Goal: Task Accomplishment & Management: Use online tool/utility

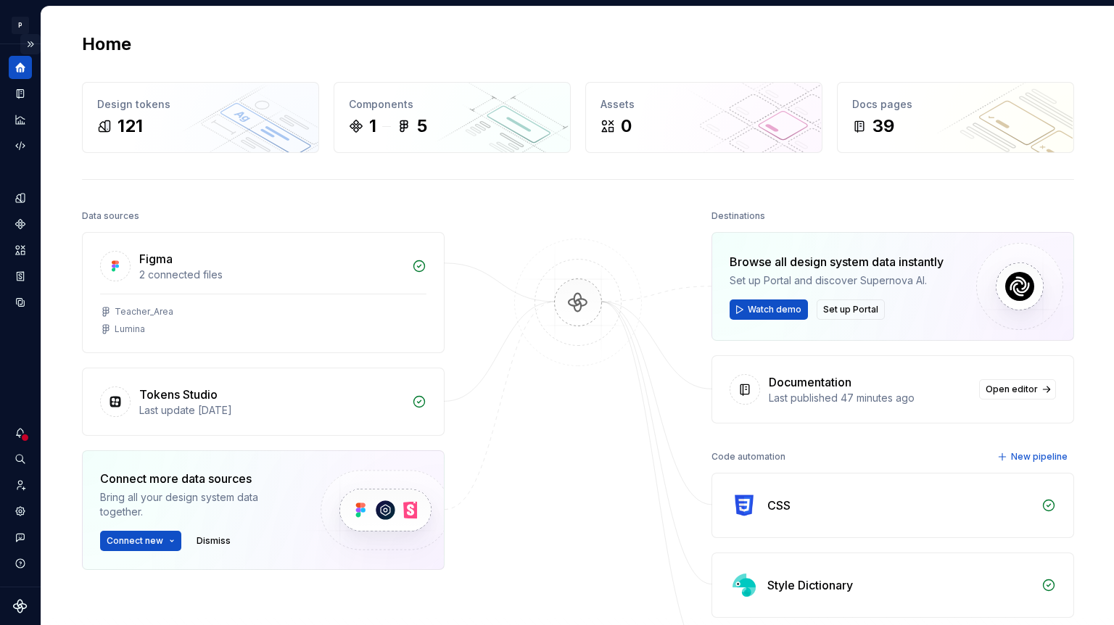
click at [30, 41] on button "Expand sidebar" at bounding box center [30, 44] width 20 height 20
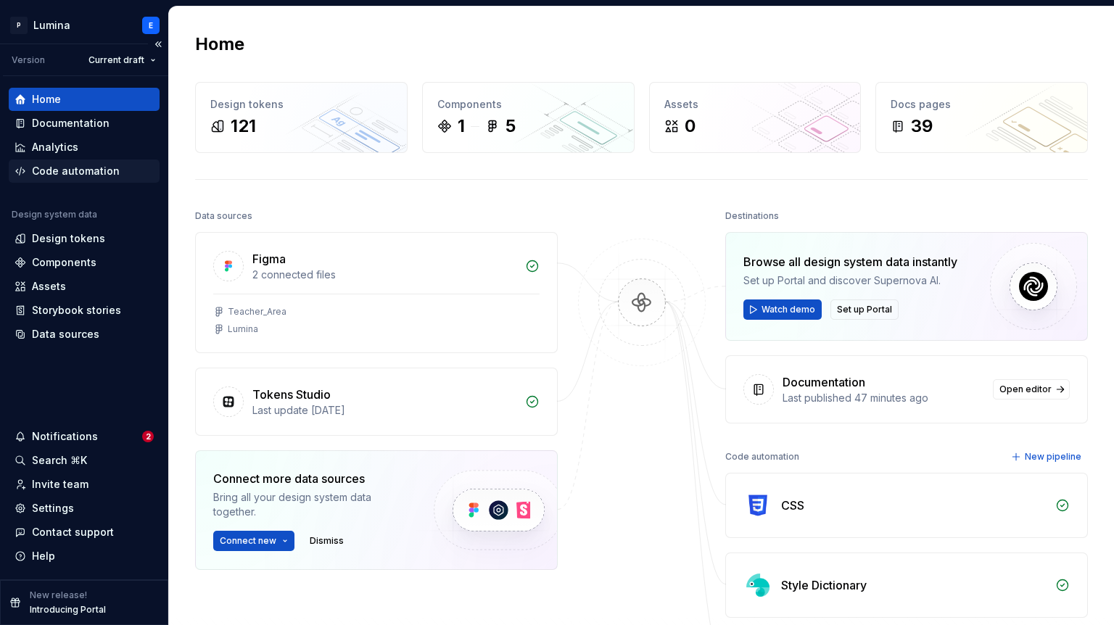
click at [102, 175] on div "Code automation" at bounding box center [76, 171] width 88 height 15
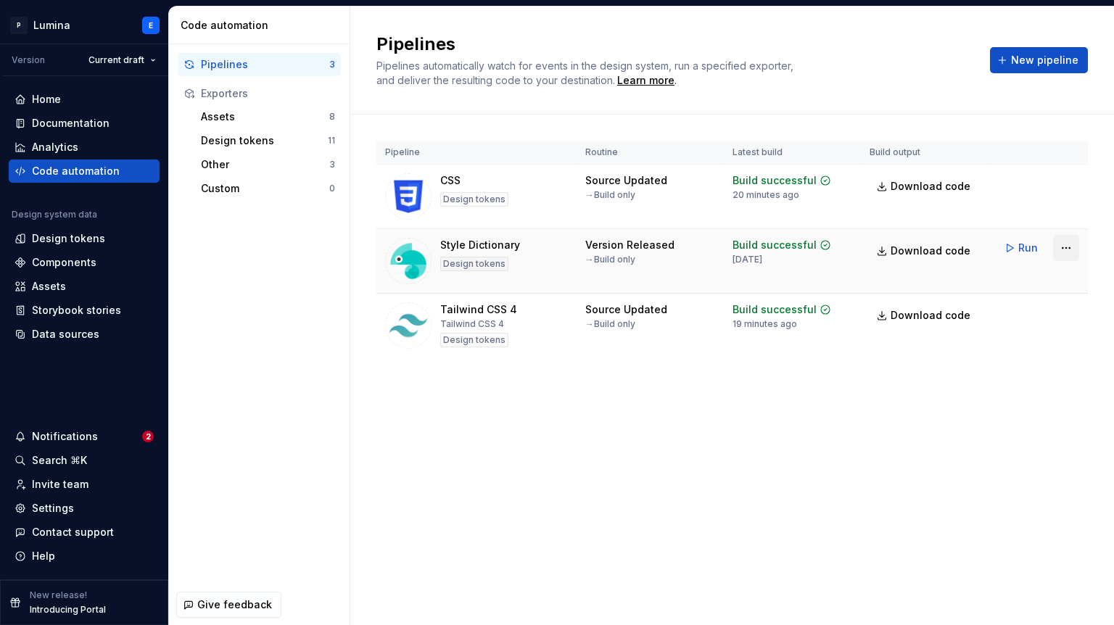
click at [1064, 247] on html "P Lumina E Version Current draft Home Documentation Analytics Code automation D…" at bounding box center [557, 312] width 1114 height 625
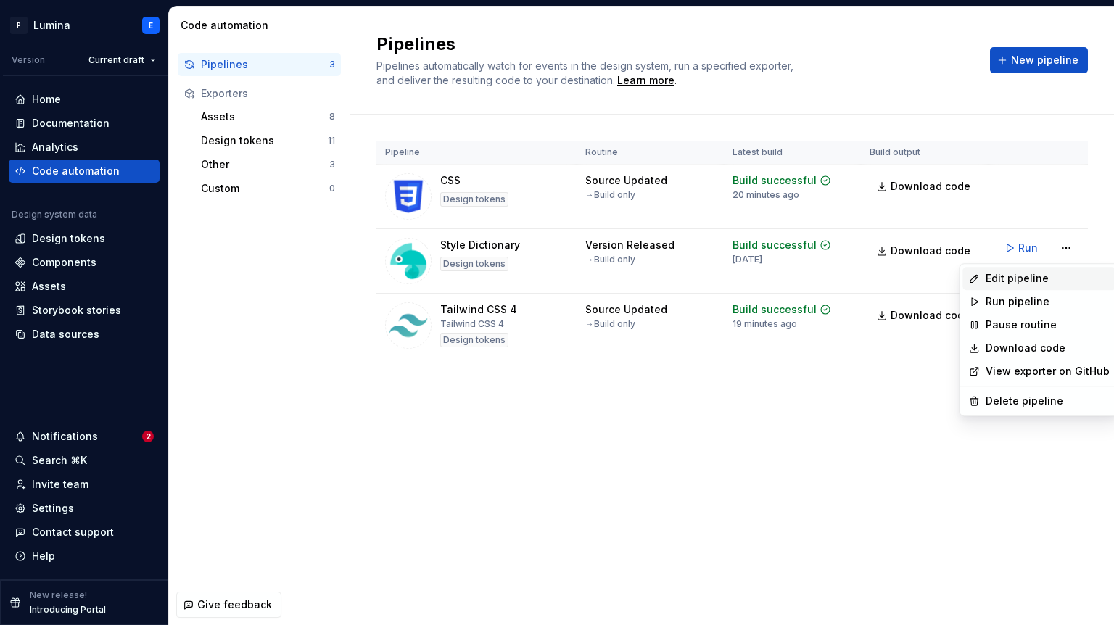
click at [1019, 274] on div "Edit pipeline" at bounding box center [1048, 278] width 124 height 15
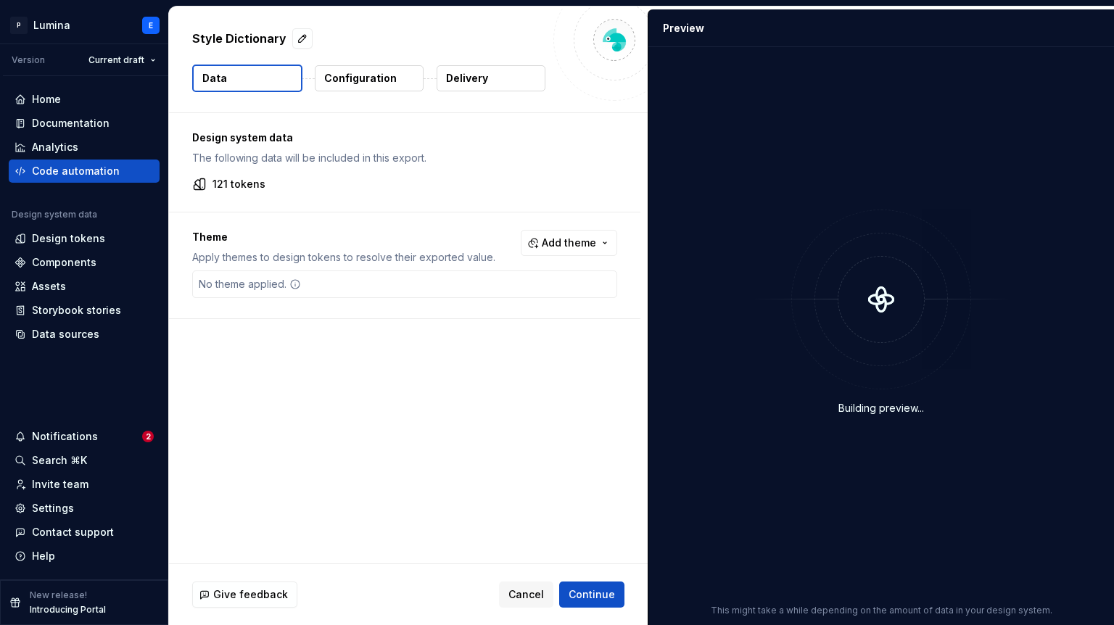
click at [366, 78] on p "Configuration" at bounding box center [360, 78] width 73 height 15
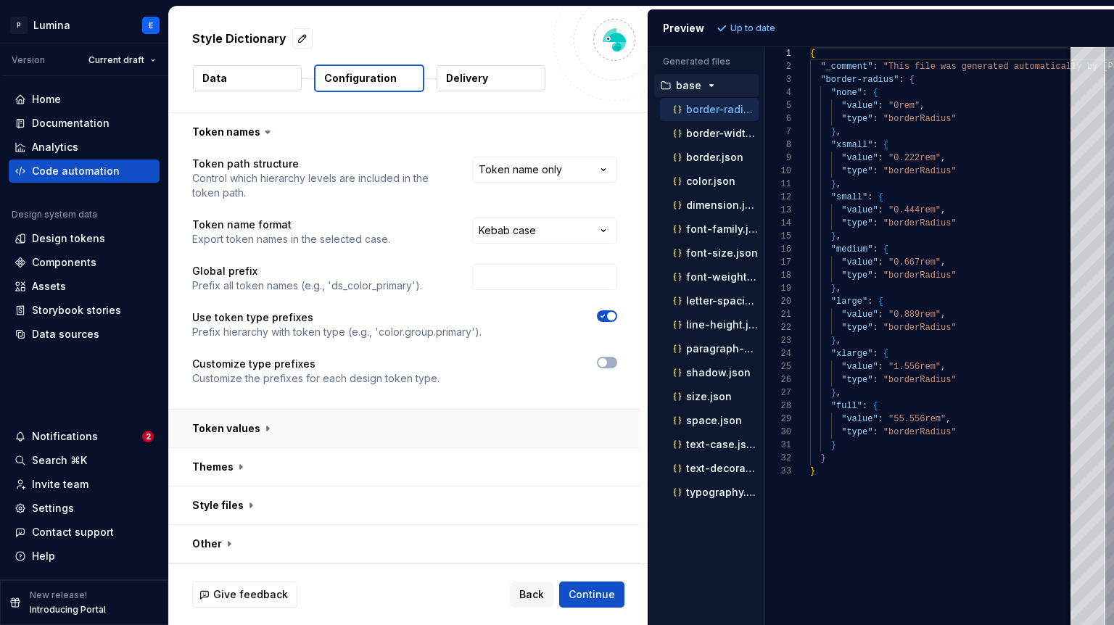
click at [262, 428] on button "button" at bounding box center [405, 429] width 472 height 38
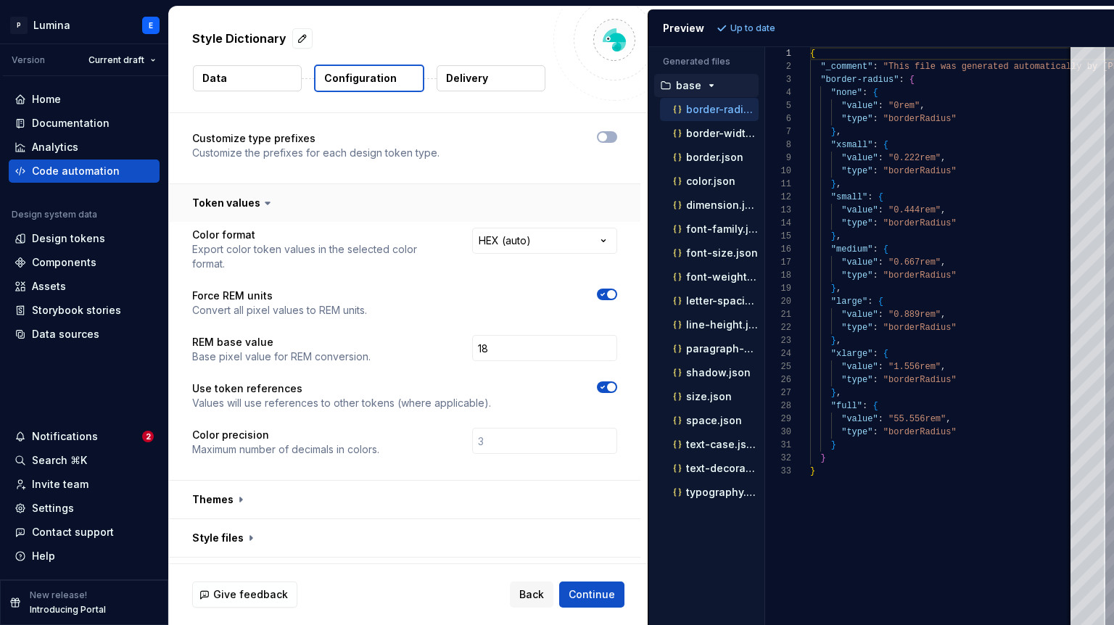
scroll to position [242, 0]
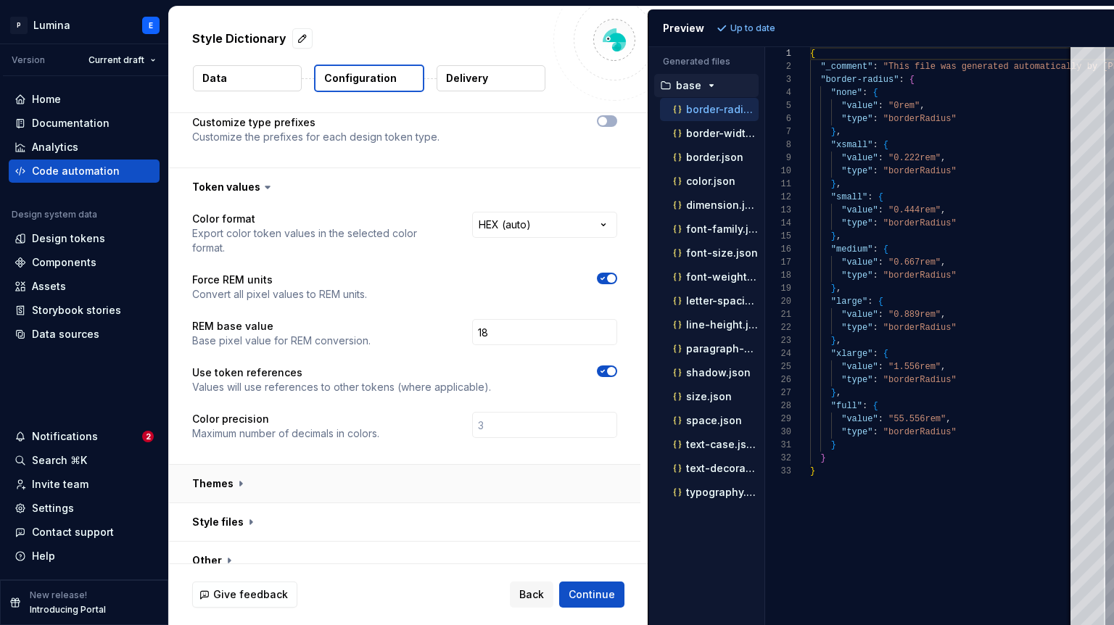
click at [242, 465] on button "button" at bounding box center [405, 484] width 472 height 38
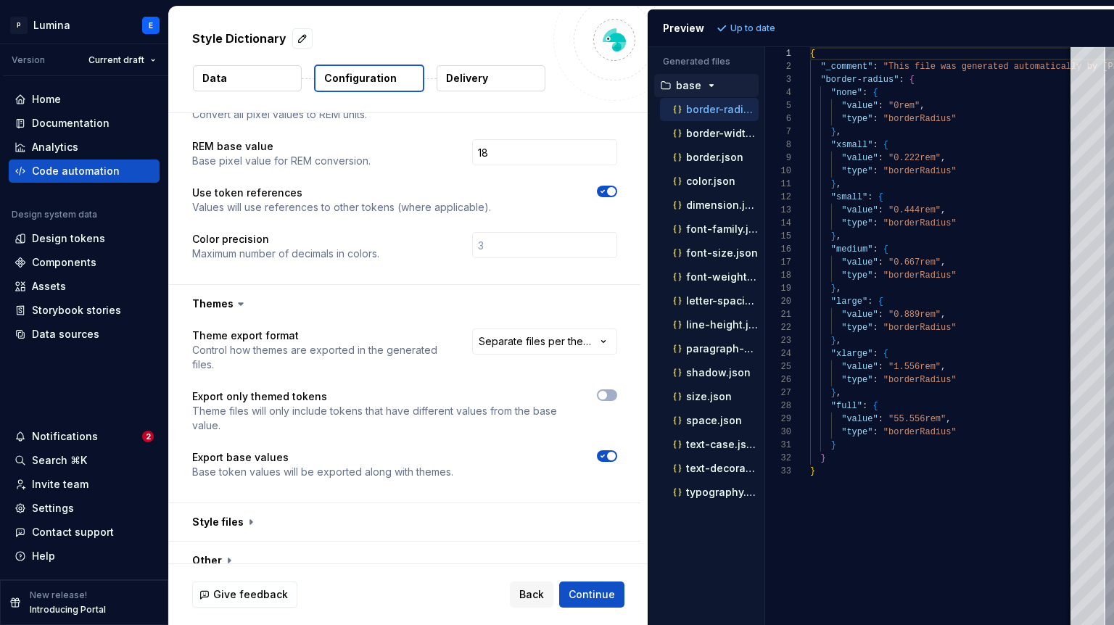
click at [458, 78] on p "Delivery" at bounding box center [467, 78] width 42 height 15
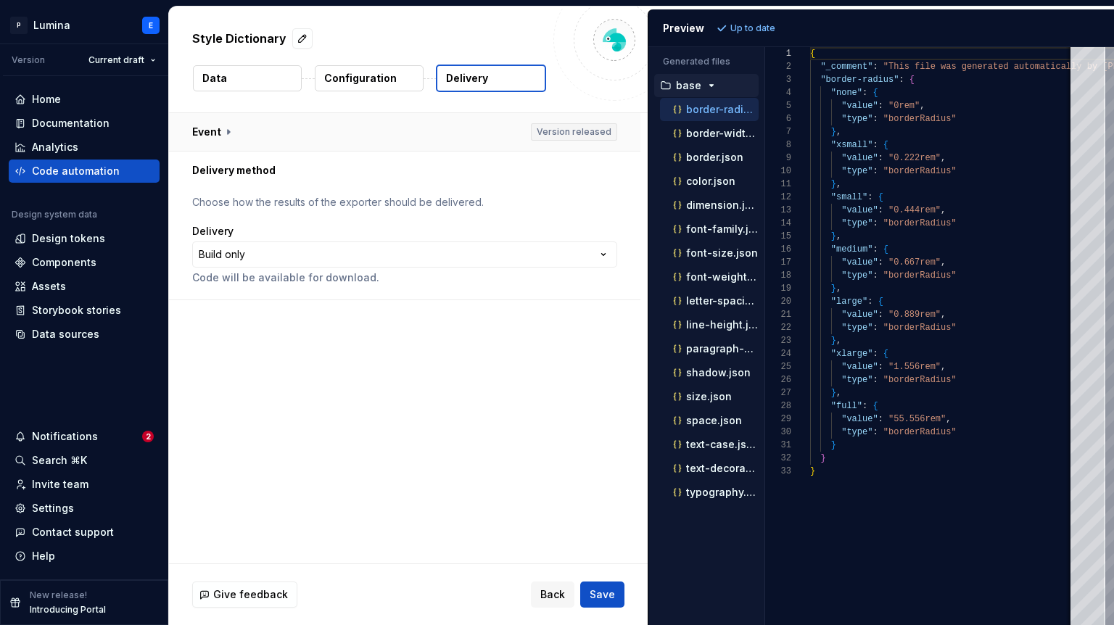
click at [229, 128] on button "button" at bounding box center [405, 132] width 472 height 38
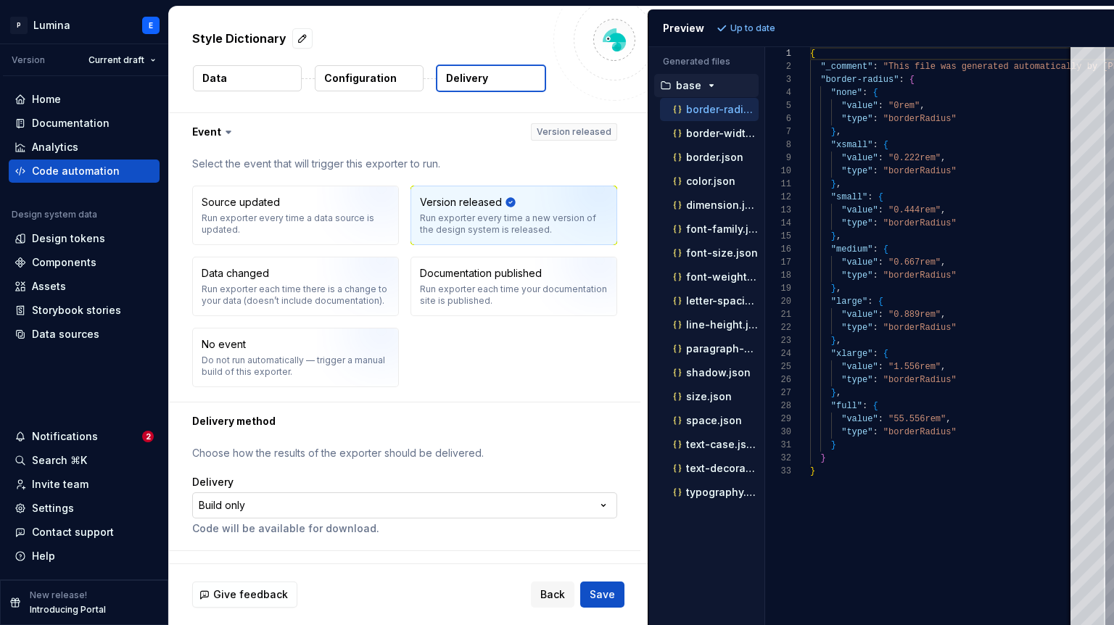
click at [252, 503] on html "**********" at bounding box center [557, 312] width 1114 height 625
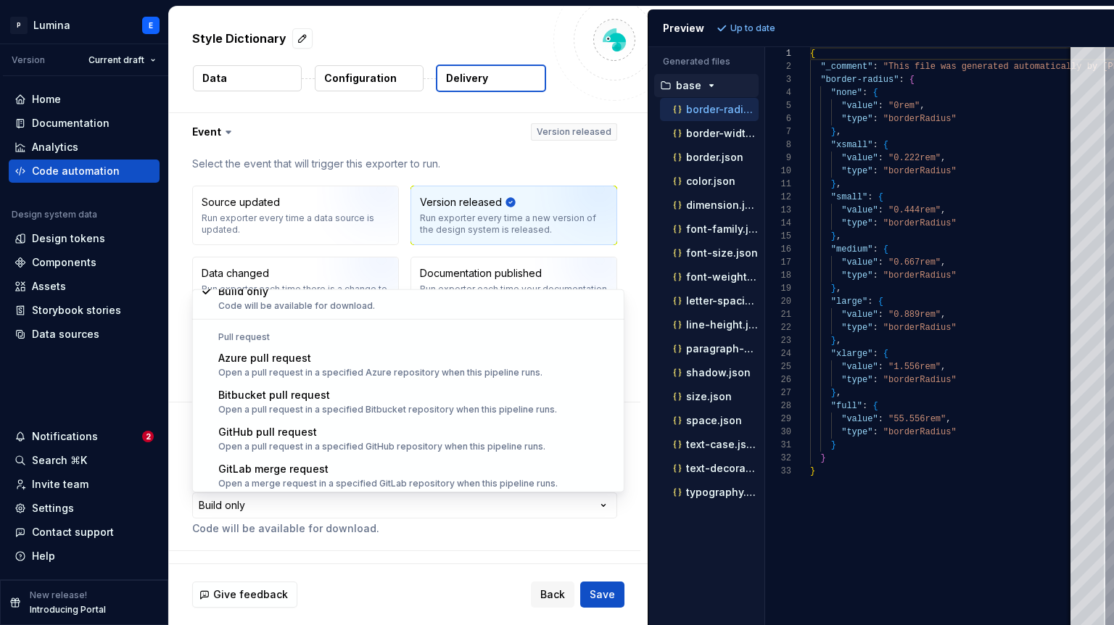
scroll to position [41, 0]
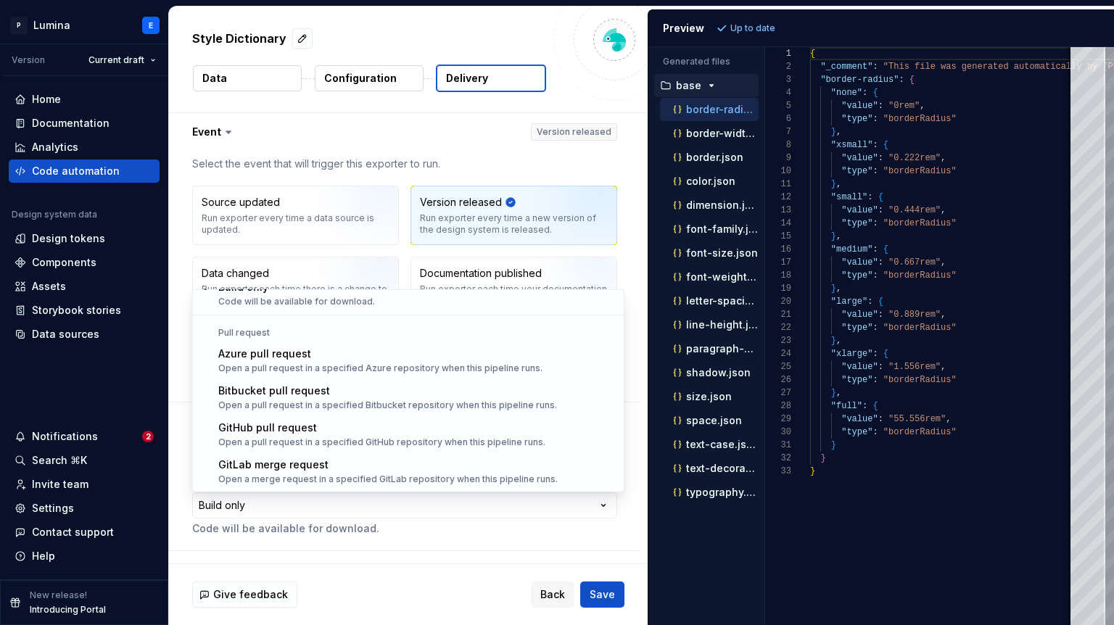
click at [184, 467] on html "**********" at bounding box center [557, 312] width 1114 height 625
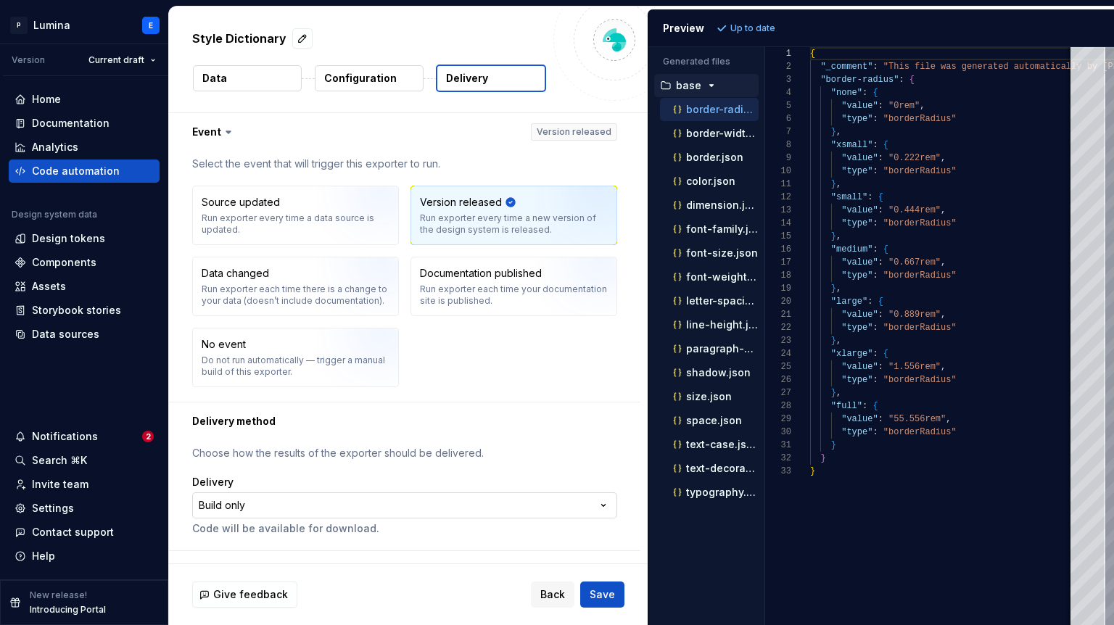
click at [277, 503] on html "**********" at bounding box center [557, 312] width 1114 height 625
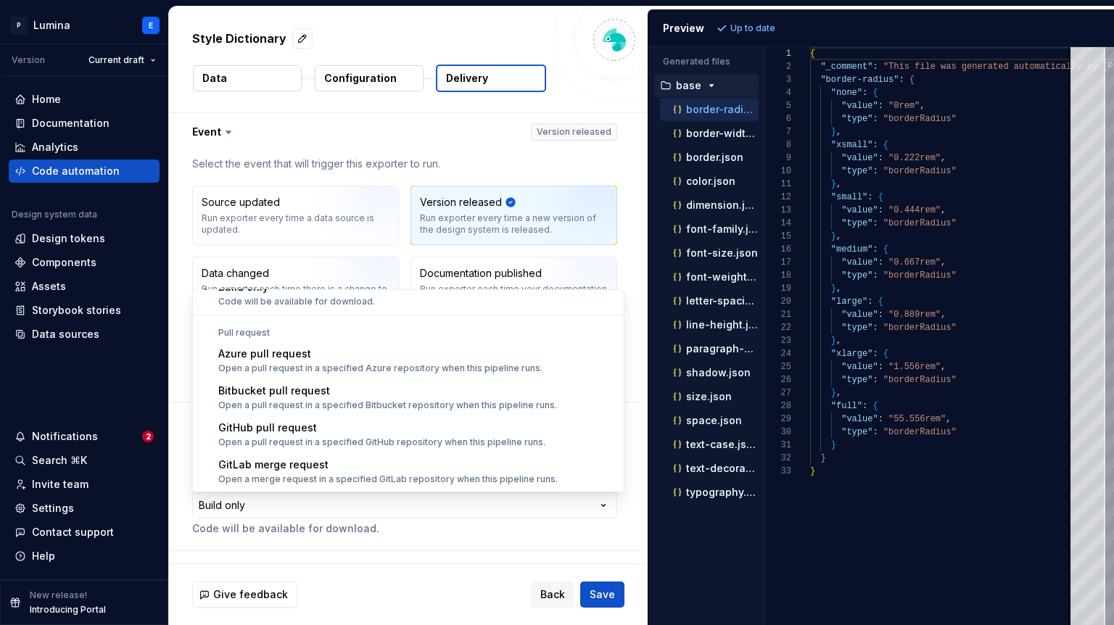
select select "******"
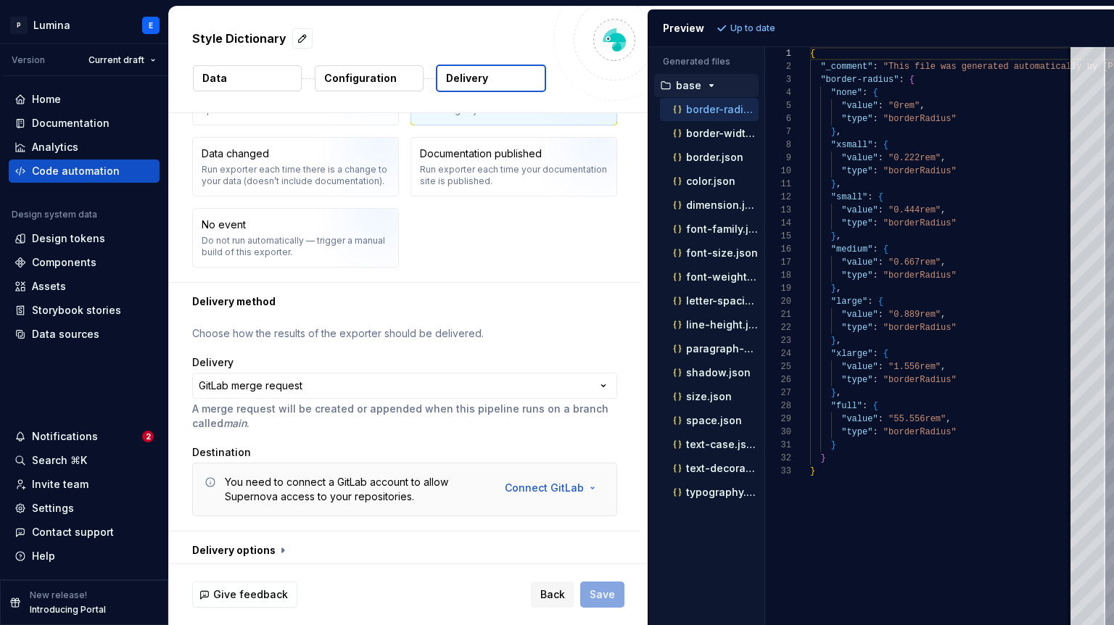
scroll to position [123, 0]
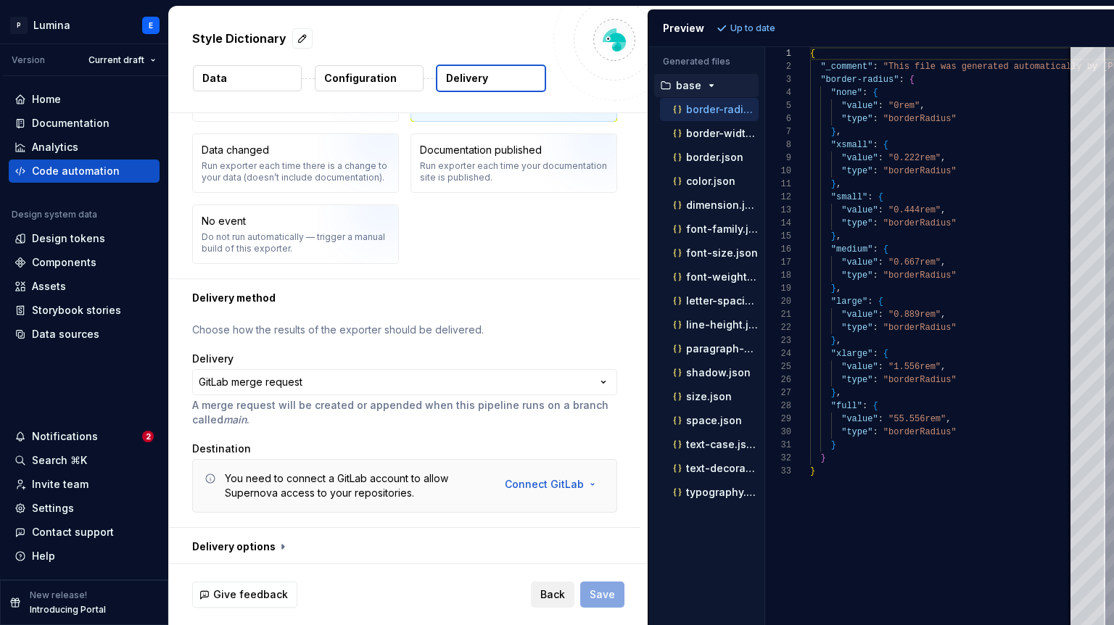
click at [548, 596] on span "Back" at bounding box center [552, 595] width 25 height 15
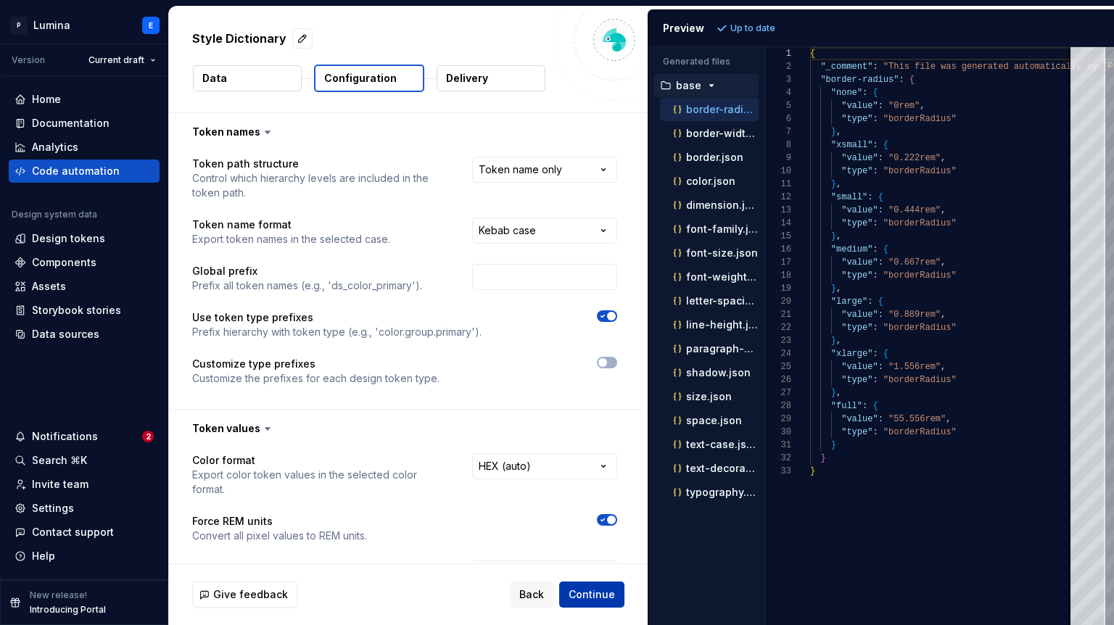
click at [577, 595] on span "Continue" at bounding box center [592, 595] width 46 height 15
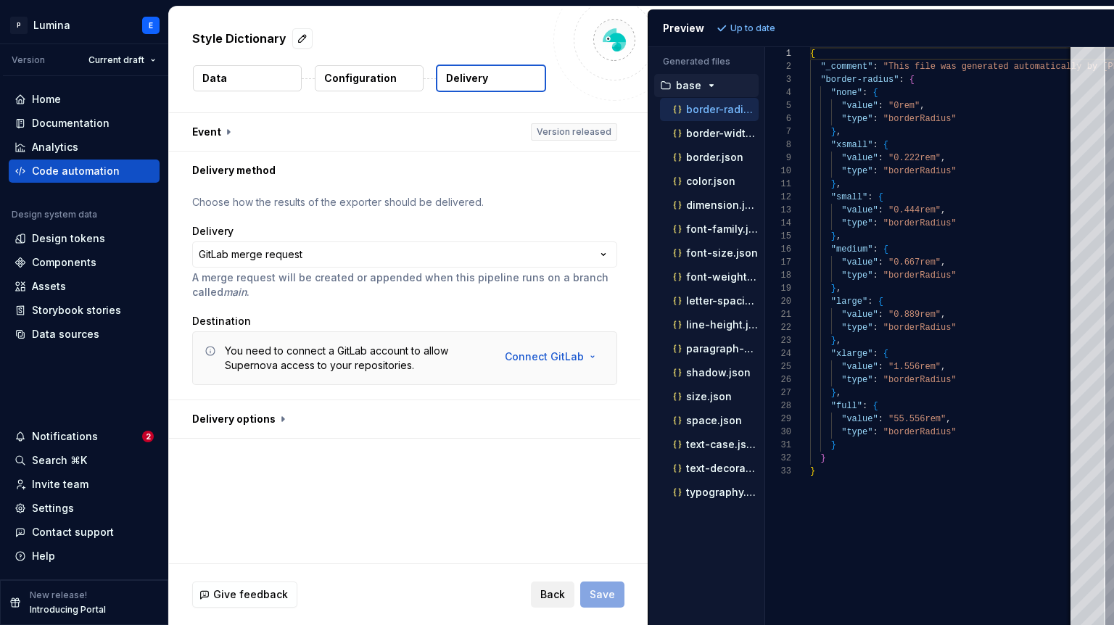
click at [558, 593] on span "Back" at bounding box center [552, 595] width 25 height 15
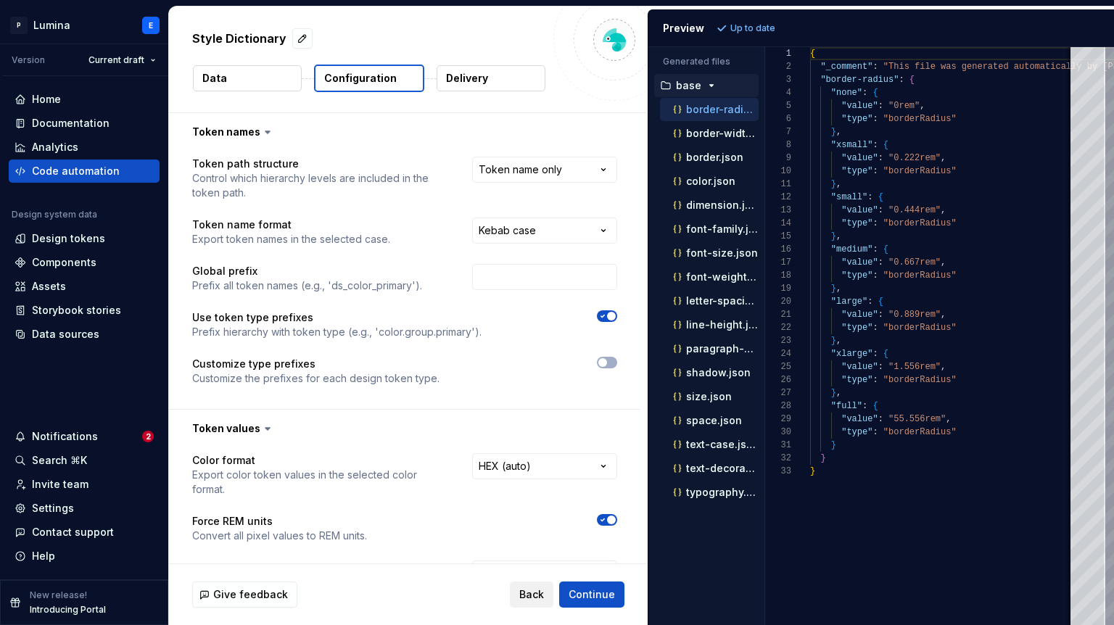
click at [544, 593] on span "Back" at bounding box center [531, 595] width 25 height 15
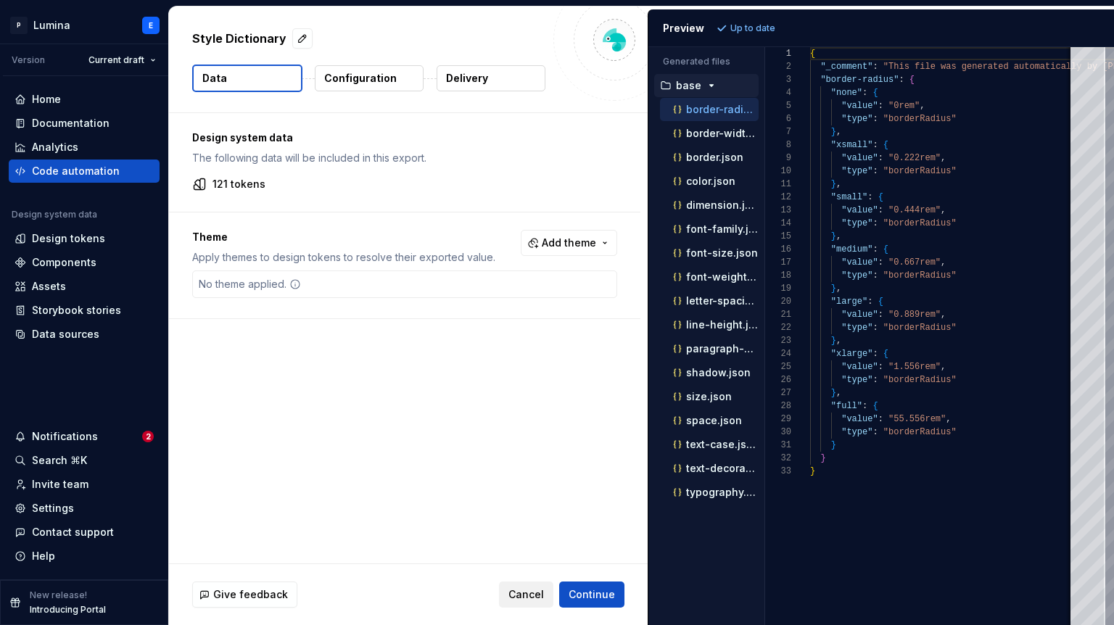
click at [544, 593] on span "Cancel" at bounding box center [527, 595] width 36 height 15
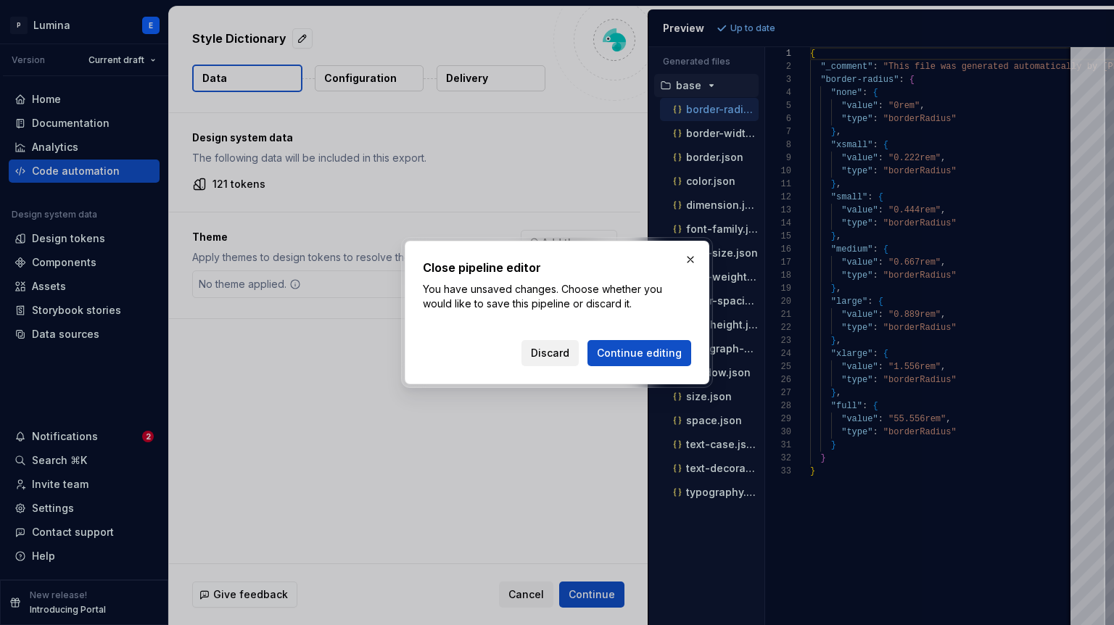
click at [556, 342] on button "Discard" at bounding box center [550, 353] width 57 height 26
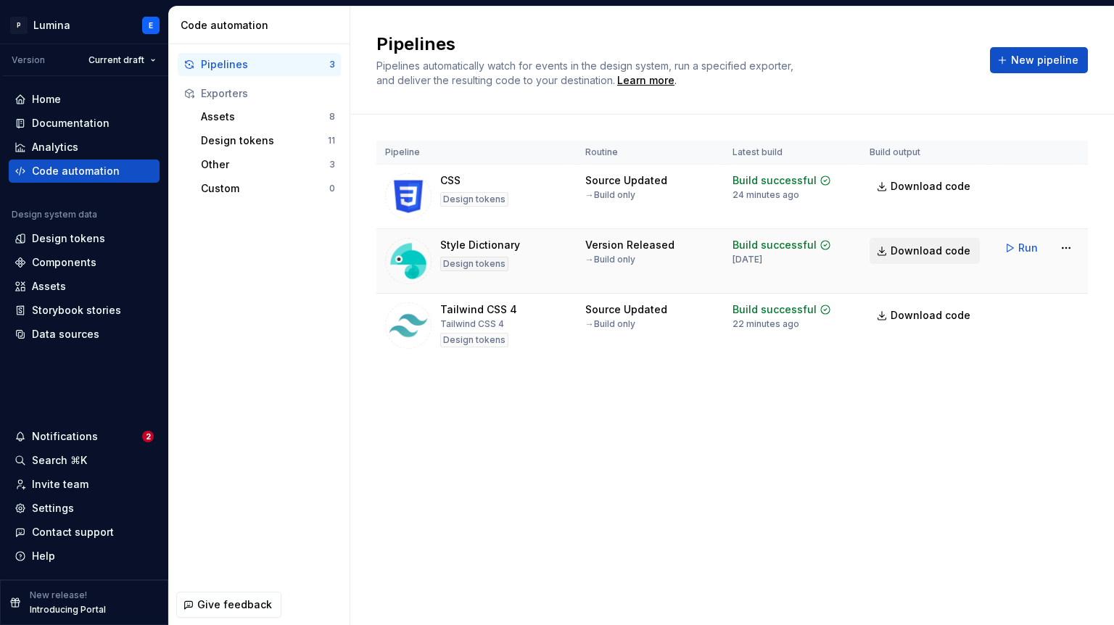
click at [916, 250] on span "Download code" at bounding box center [931, 251] width 80 height 15
click at [1069, 246] on html "P Lumina E Version Current draft Home Documentation Analytics Code automation D…" at bounding box center [557, 312] width 1114 height 625
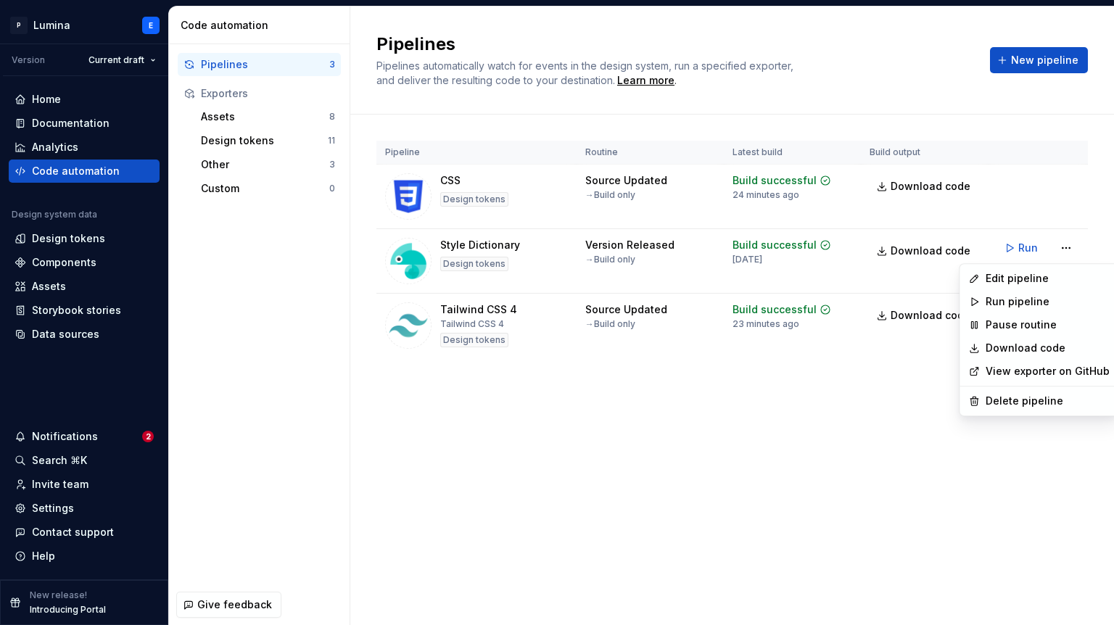
click at [1007, 352] on link "Download code" at bounding box center [1048, 348] width 124 height 15
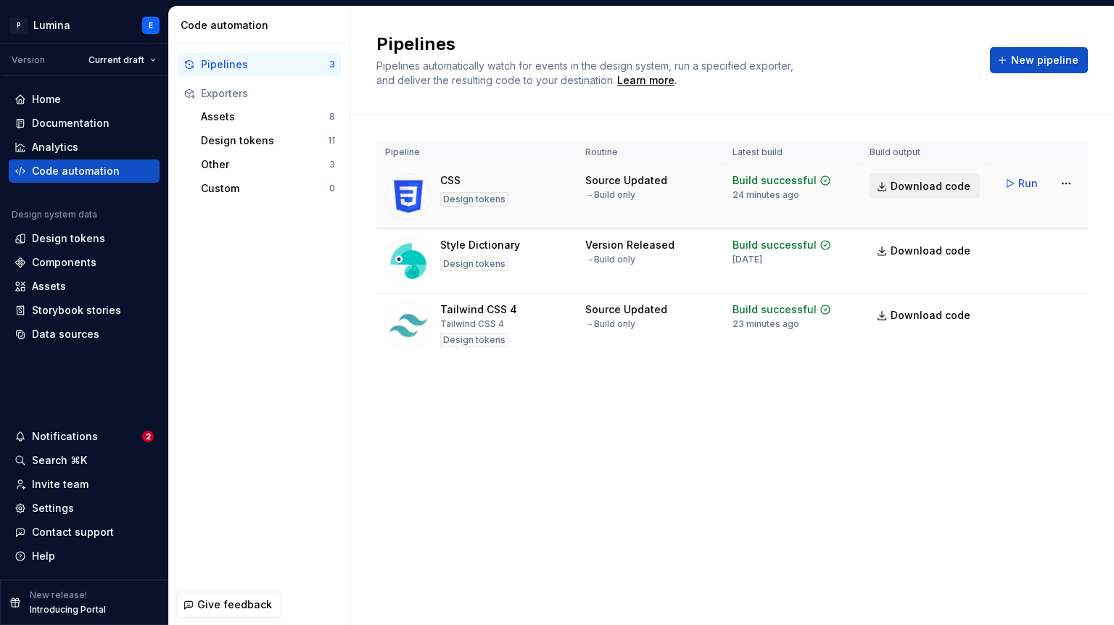
click at [926, 190] on span "Download code" at bounding box center [931, 186] width 80 height 15
click at [921, 424] on div "Pipelines Pipelines automatically watch for events in the design system, run a …" at bounding box center [732, 316] width 764 height 619
click at [908, 458] on div "Pipelines Pipelines automatically watch for events in the design system, run a …" at bounding box center [732, 316] width 764 height 619
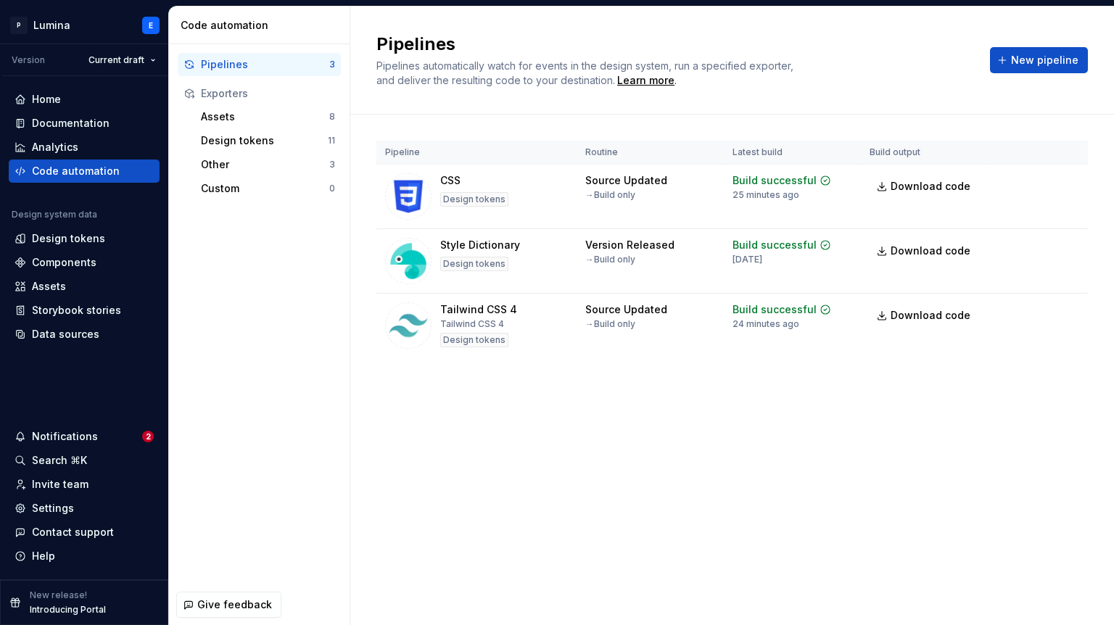
click at [643, 477] on div "Pipelines Pipelines automatically watch for events in the design system, run a …" at bounding box center [732, 316] width 764 height 619
click at [534, 433] on div "Pipelines Pipelines automatically watch for events in the design system, run a …" at bounding box center [732, 316] width 764 height 619
click at [1061, 245] on html "P Lumina E Version Current draft Home Documentation Analytics Code automation D…" at bounding box center [557, 312] width 1114 height 625
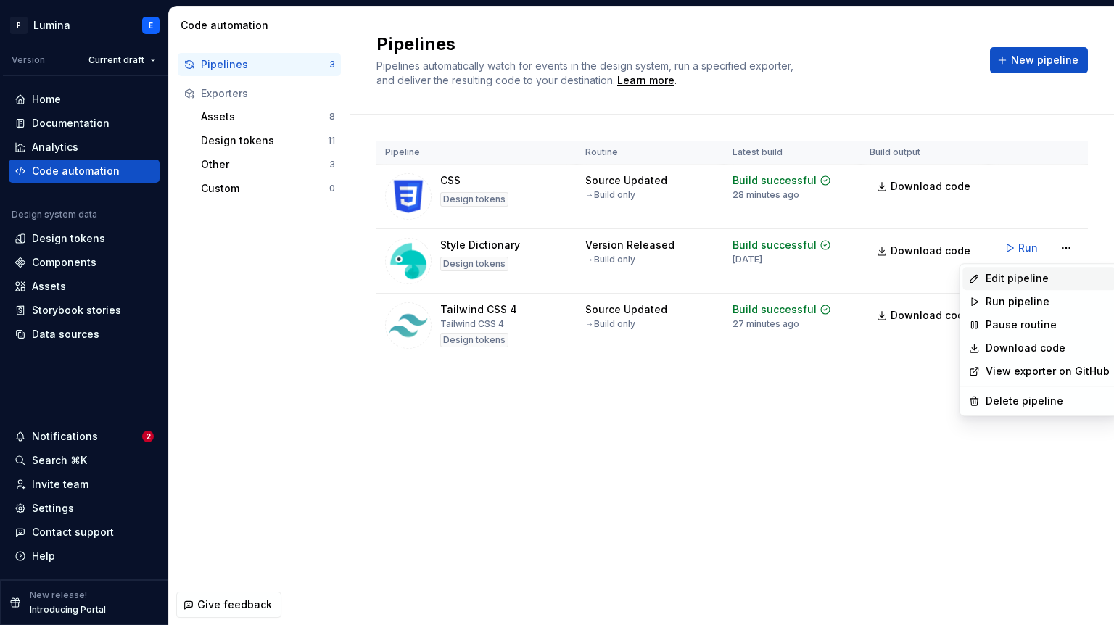
click at [1030, 279] on div "Edit pipeline" at bounding box center [1048, 278] width 124 height 15
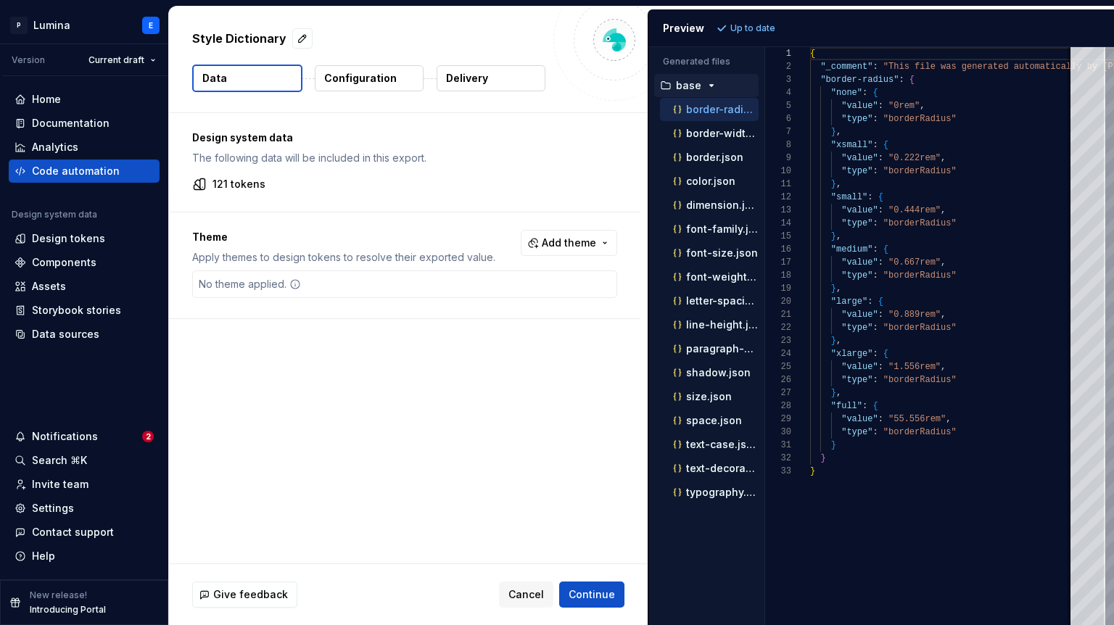
click at [762, 40] on div "Preview Up to date" at bounding box center [882, 28] width 466 height 38
click at [1051, 23] on div "Preview Up to date" at bounding box center [882, 28] width 466 height 38
click at [1046, 35] on div "Preview Up to date" at bounding box center [882, 28] width 466 height 38
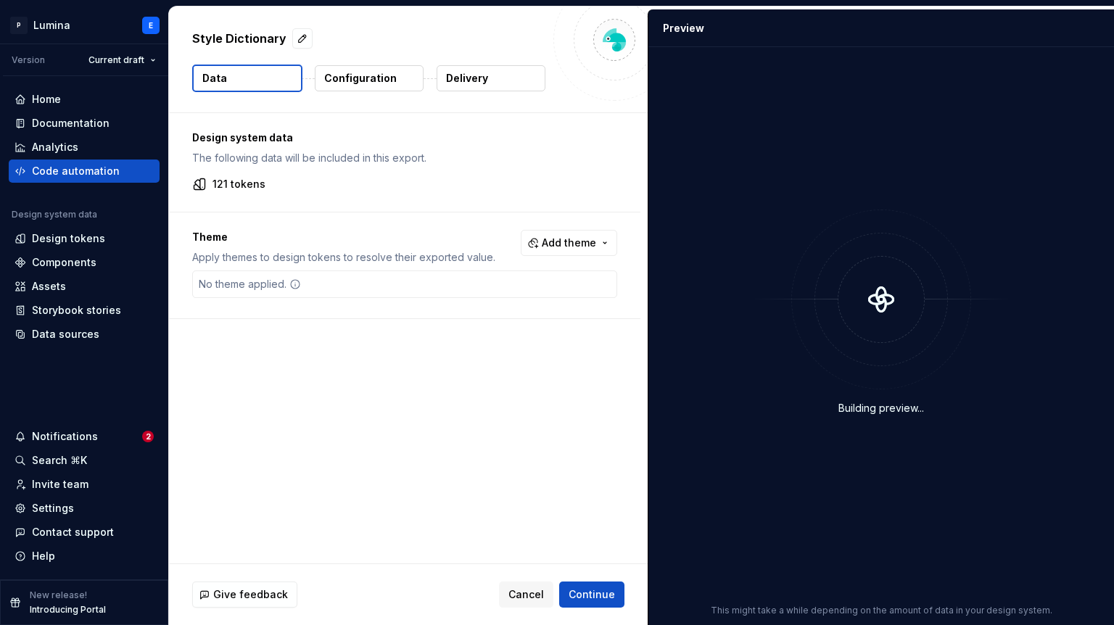
click at [1041, 51] on div "Building preview... This might take a while depending on the amount of data in …" at bounding box center [882, 336] width 466 height 578
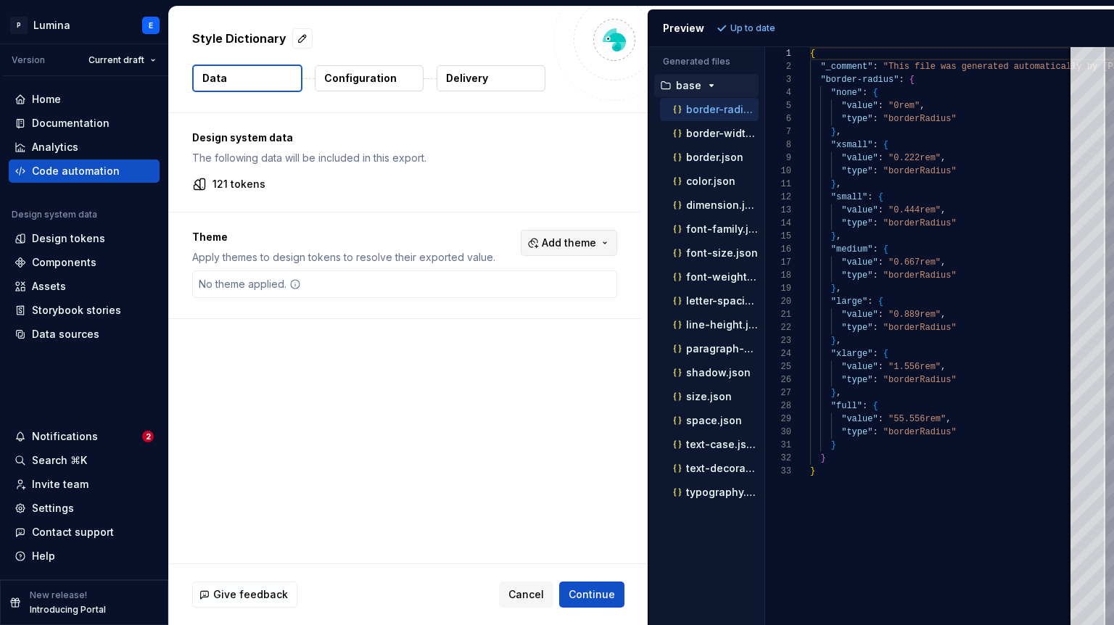
click at [596, 243] on span "Add theme" at bounding box center [569, 243] width 54 height 15
click at [424, 236] on html "P Lumina E Version Current draft Home Documentation Analytics Code automation D…" at bounding box center [557, 312] width 1114 height 625
click at [570, 249] on span "Add theme" at bounding box center [569, 243] width 54 height 15
click at [640, 240] on html "P Lumina E Version Current draft Home Documentation Analytics Code automation D…" at bounding box center [557, 312] width 1114 height 625
click at [630, 231] on div "Theme Apply themes to design tokens to resolve their exported value. Add theme …" at bounding box center [405, 266] width 472 height 106
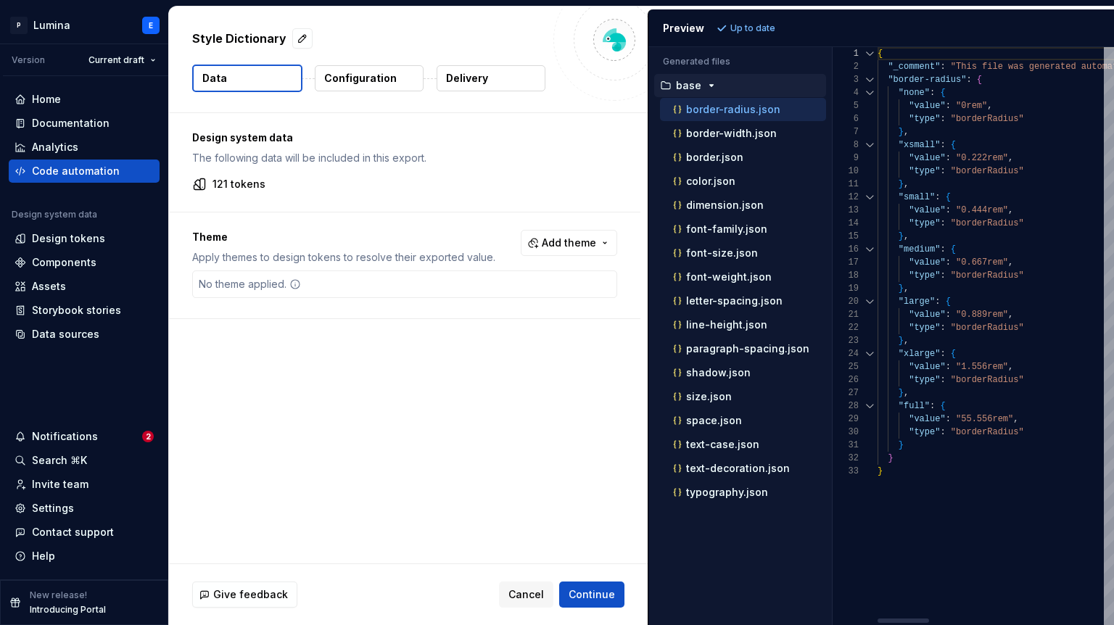
click at [835, 143] on div "Generated files Accessibility guide for tree . Navigate the tree with the arrow…" at bounding box center [882, 336] width 466 height 578
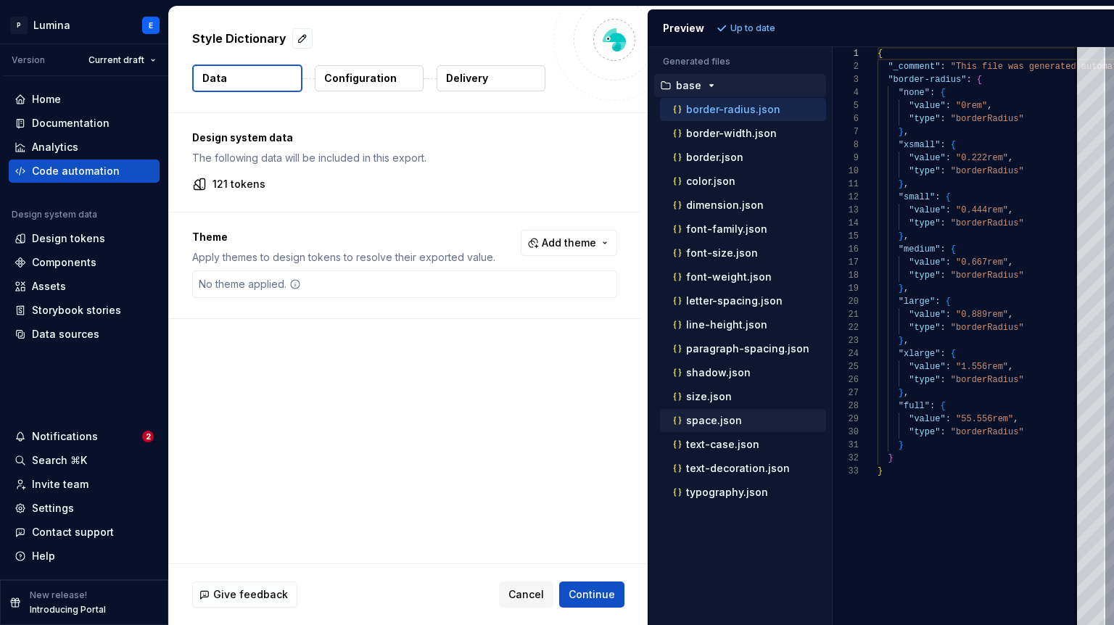
click at [743, 413] on div "space.json" at bounding box center [748, 420] width 156 height 15
type textarea "**********"
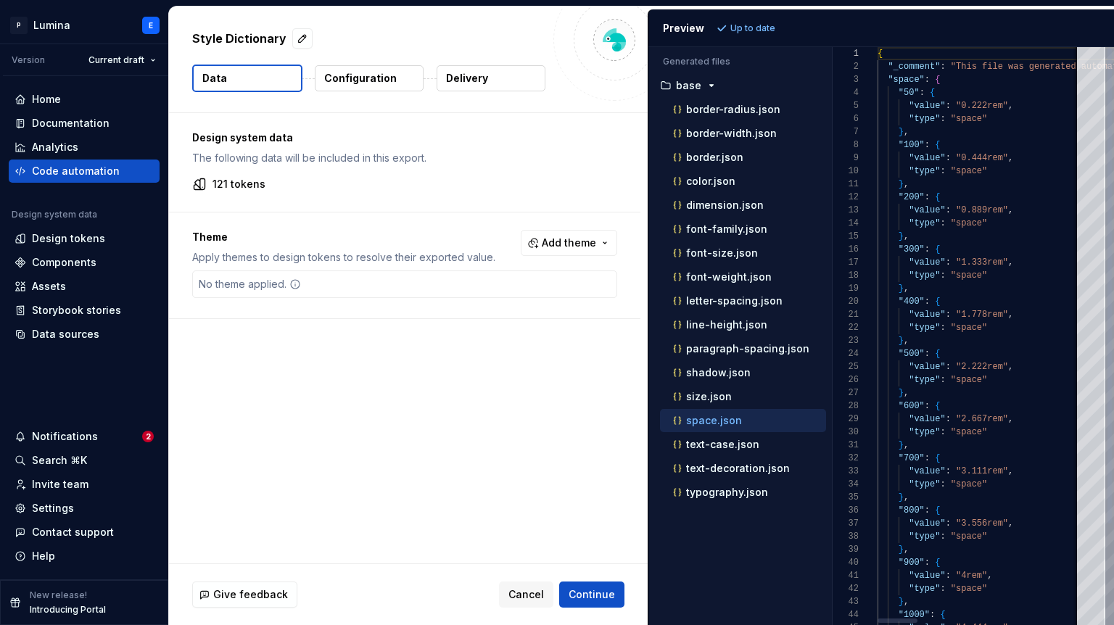
scroll to position [131, 0]
click at [641, 249] on div "Theme Apply themes to design tokens to resolve their exported value. Add theme …" at bounding box center [405, 266] width 472 height 106
click at [533, 599] on span "Cancel" at bounding box center [527, 595] width 36 height 15
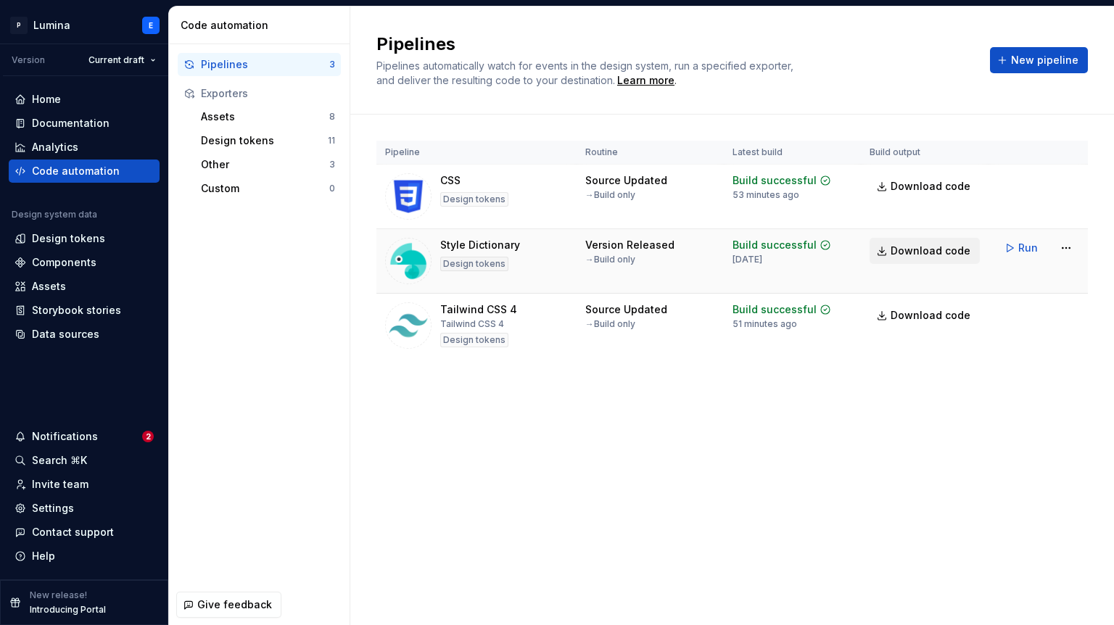
click at [948, 258] on link "Download code" at bounding box center [925, 251] width 110 height 26
click at [1065, 247] on html "P Lumina E Version Current draft Home Documentation Analytics Code automation D…" at bounding box center [557, 312] width 1114 height 625
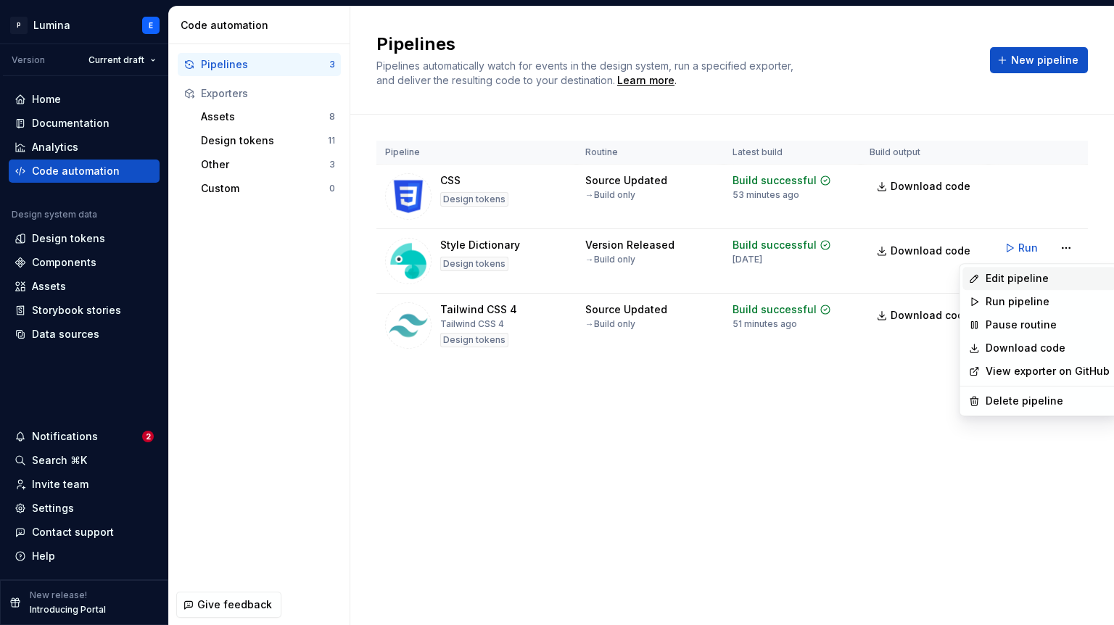
click at [1030, 279] on div "Edit pipeline" at bounding box center [1048, 278] width 124 height 15
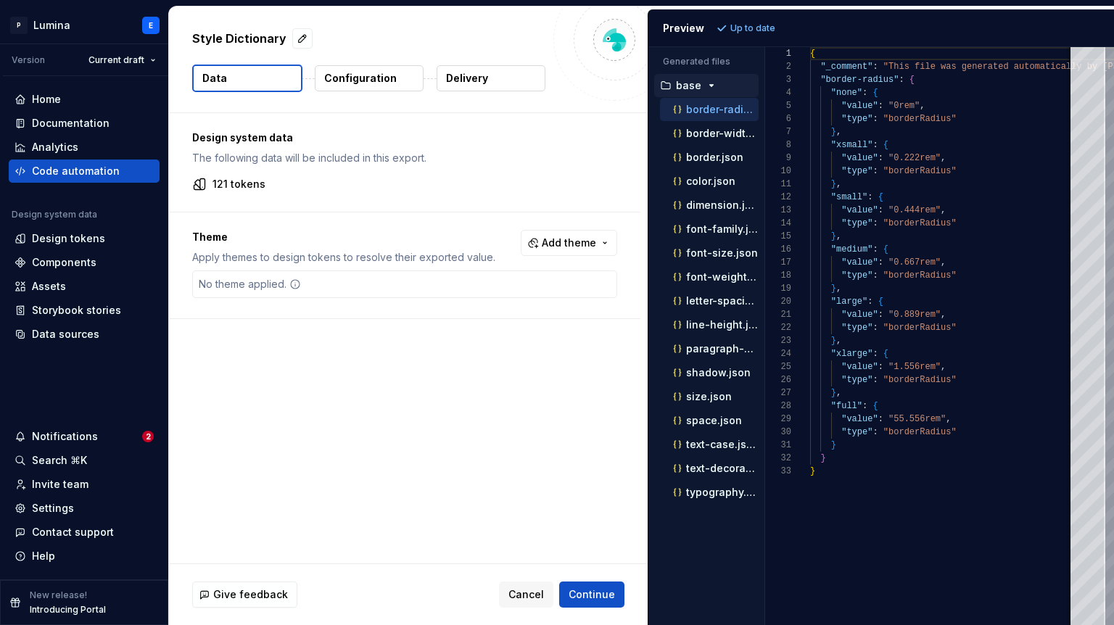
click at [350, 86] on button "Configuration" at bounding box center [369, 78] width 109 height 26
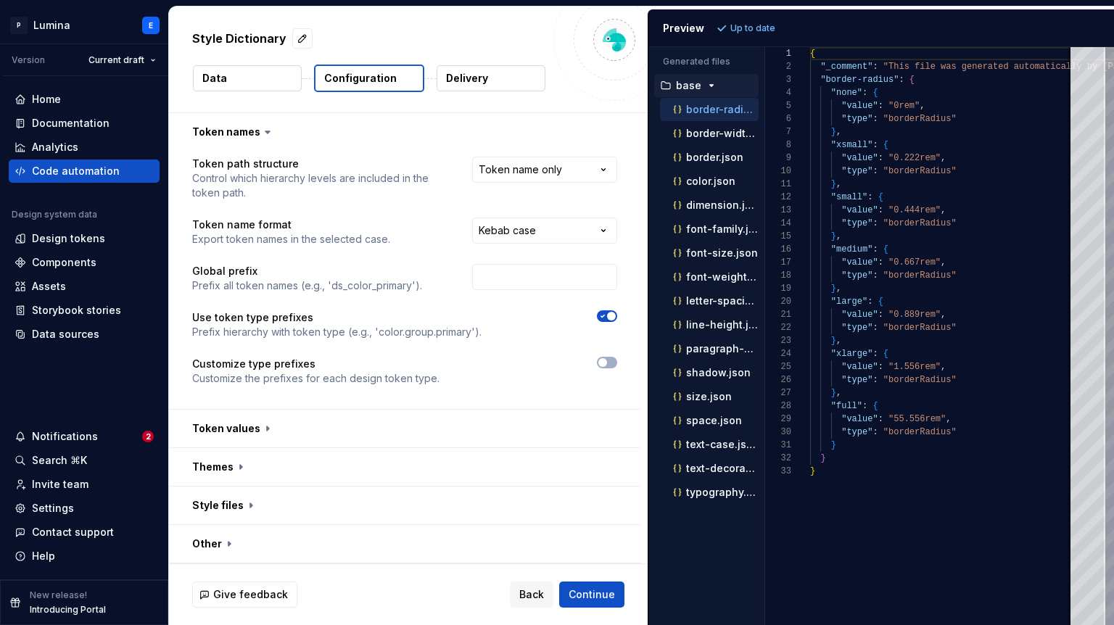
click at [453, 74] on p "Delivery" at bounding box center [467, 78] width 42 height 15
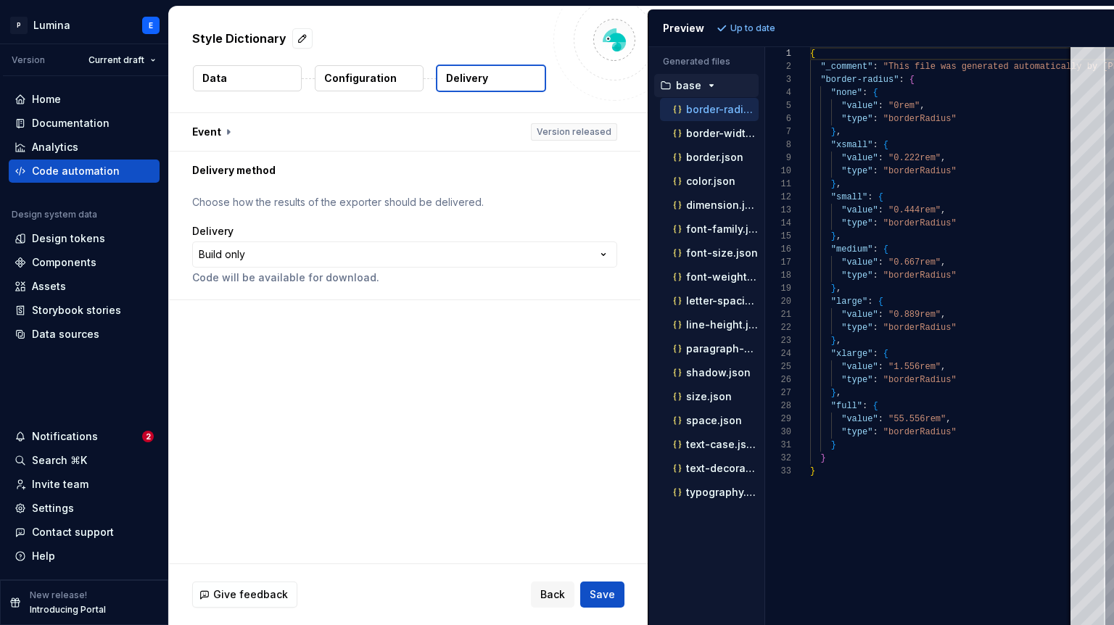
click at [714, 84] on icon "button" at bounding box center [712, 86] width 12 height 12
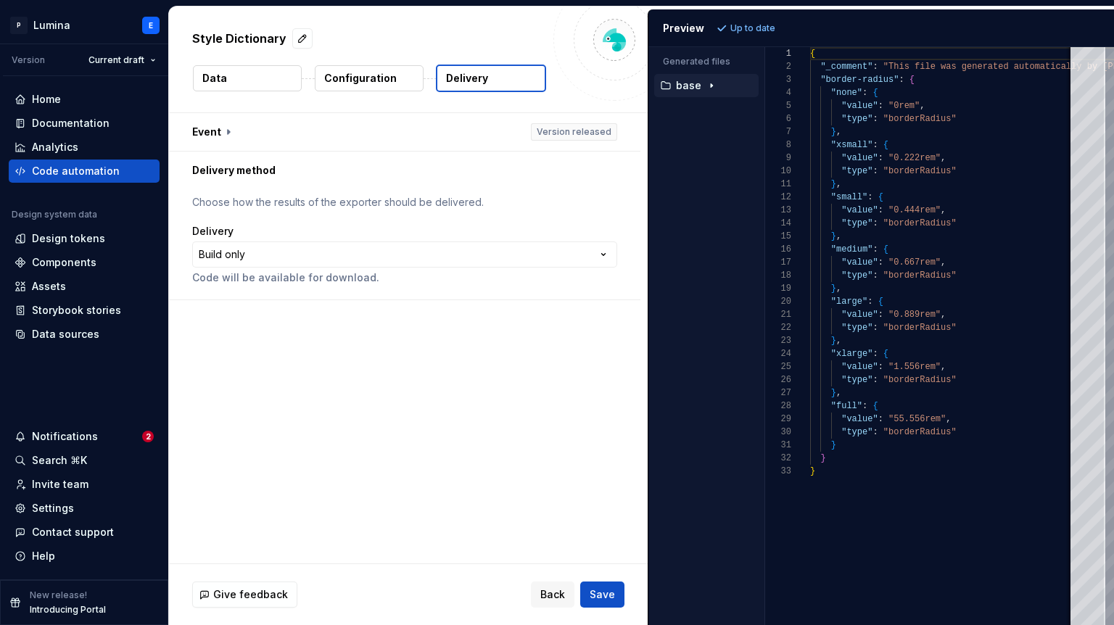
click at [712, 84] on icon "button" at bounding box center [712, 86] width 12 height 12
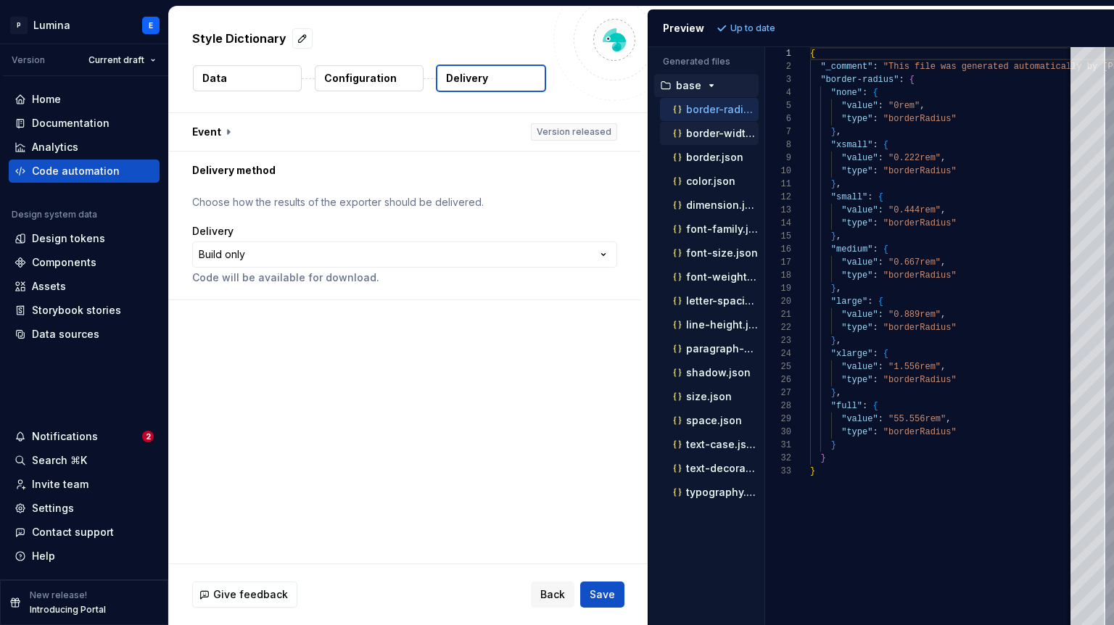
click at [700, 131] on p "border-width.json" at bounding box center [722, 134] width 73 height 12
type textarea "**********"
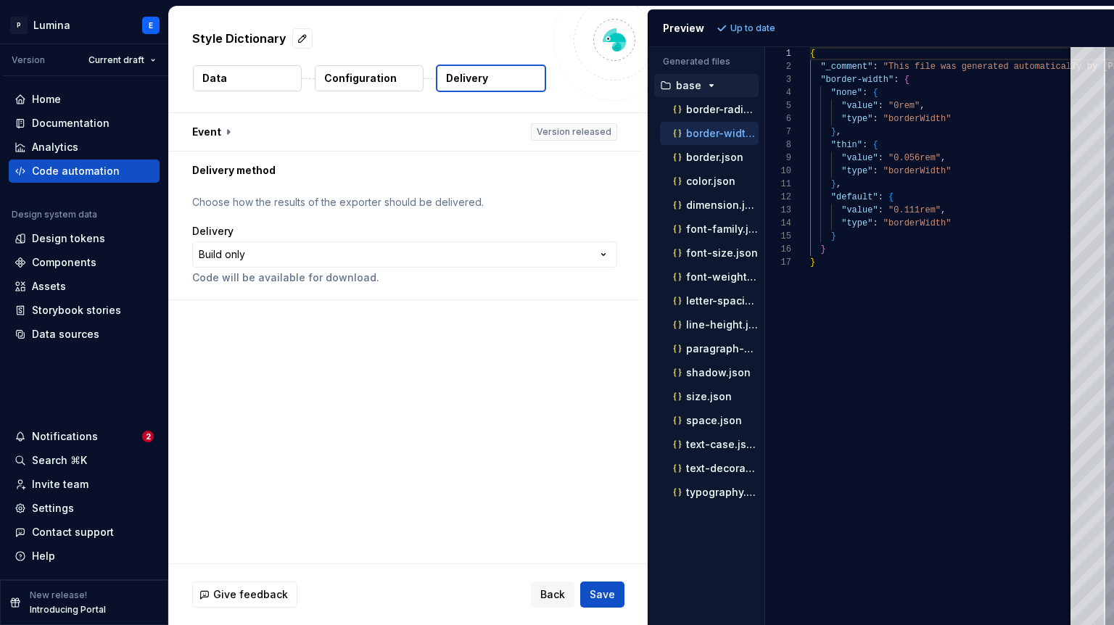
scroll to position [131, 0]
click at [103, 440] on div "Notifications" at bounding box center [79, 436] width 128 height 15
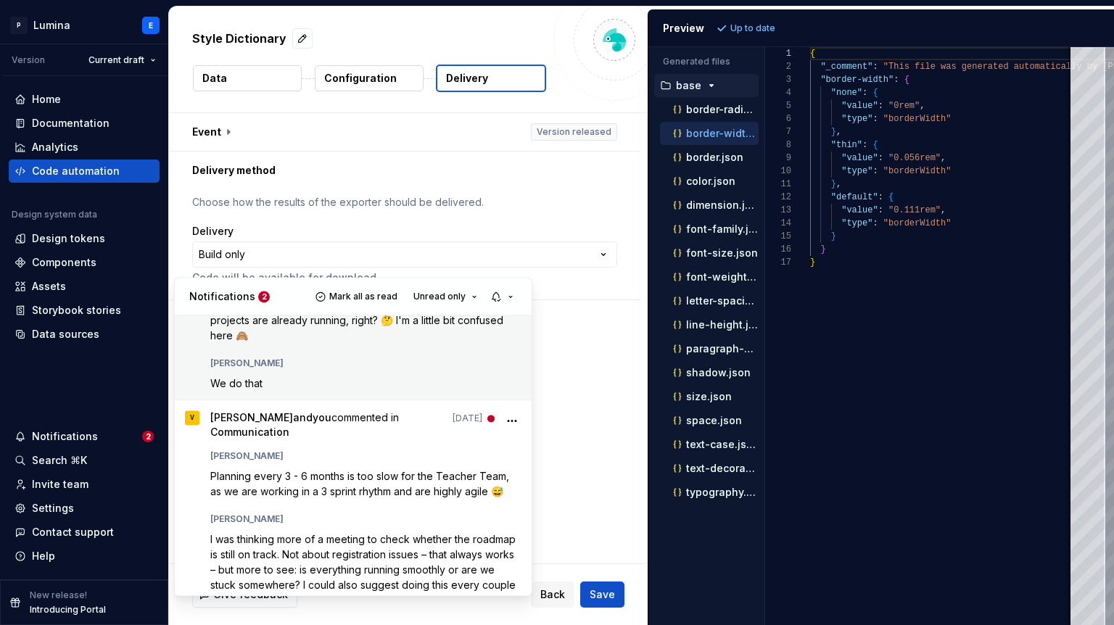
scroll to position [89, 0]
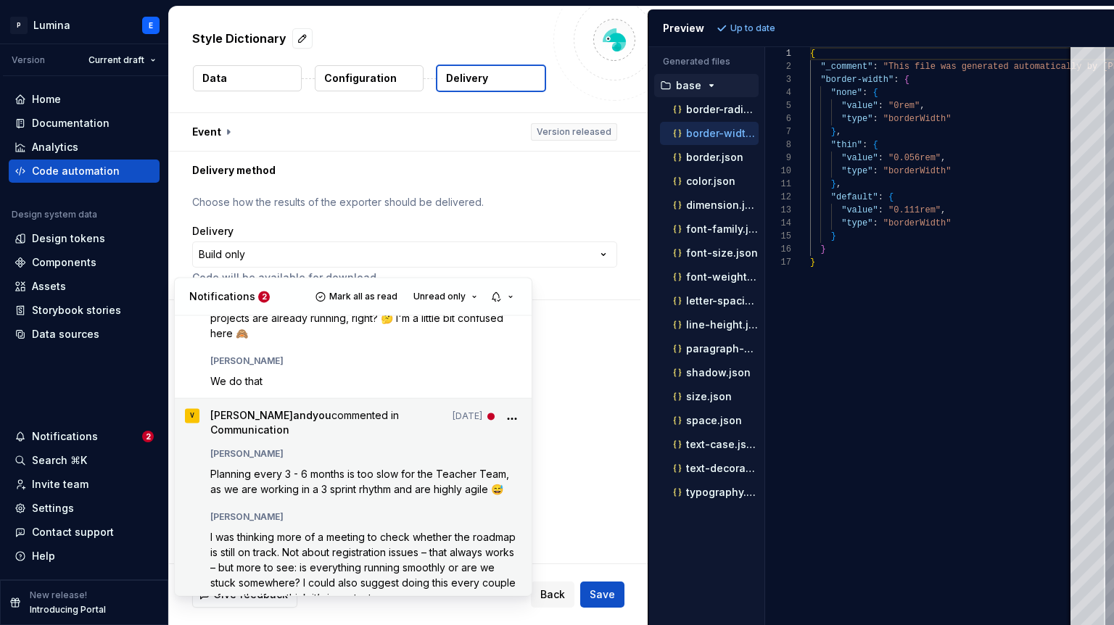
click at [298, 466] on p "Planning every 3 - 6 months is too slow for the Teacher Team, as we are working…" at bounding box center [366, 481] width 312 height 30
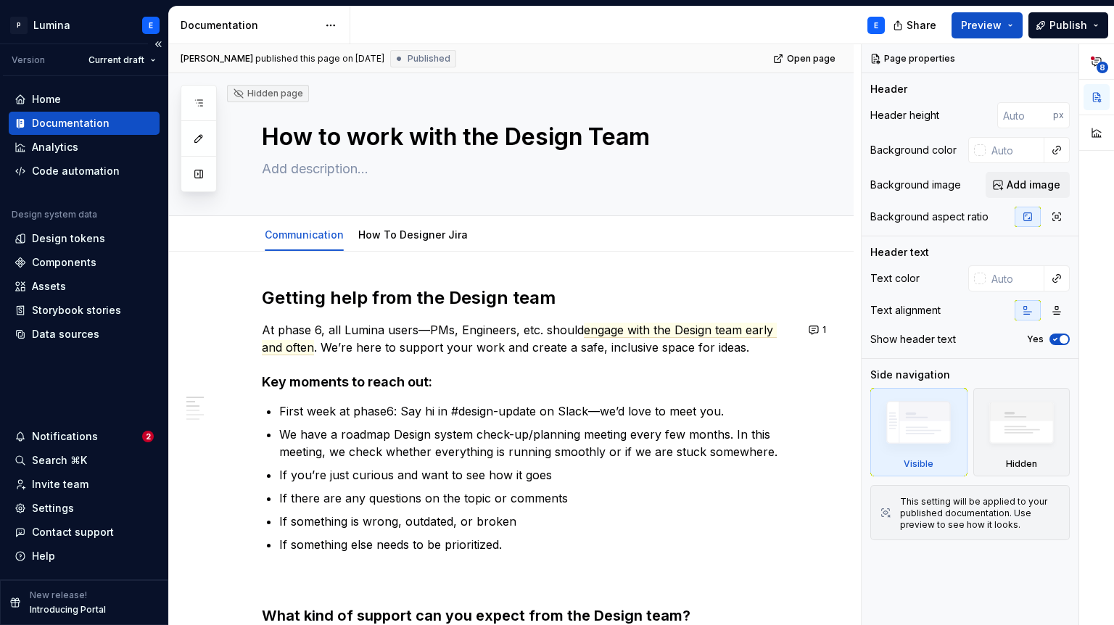
type textarea "*"
